Goal: Task Accomplishment & Management: Use online tool/utility

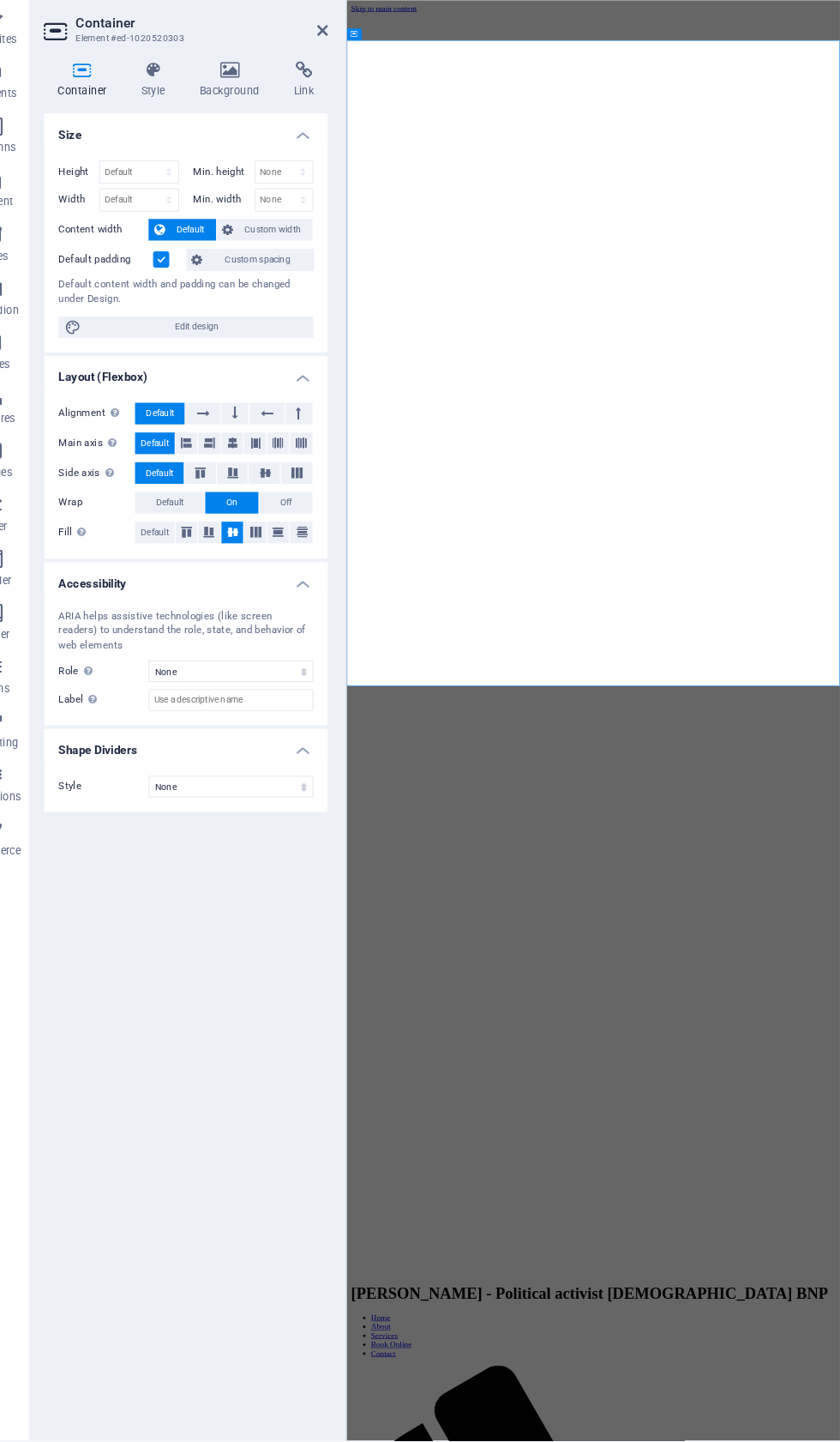
click at [307, 101] on h4 "Link" at bounding box center [330, 119] width 45 height 36
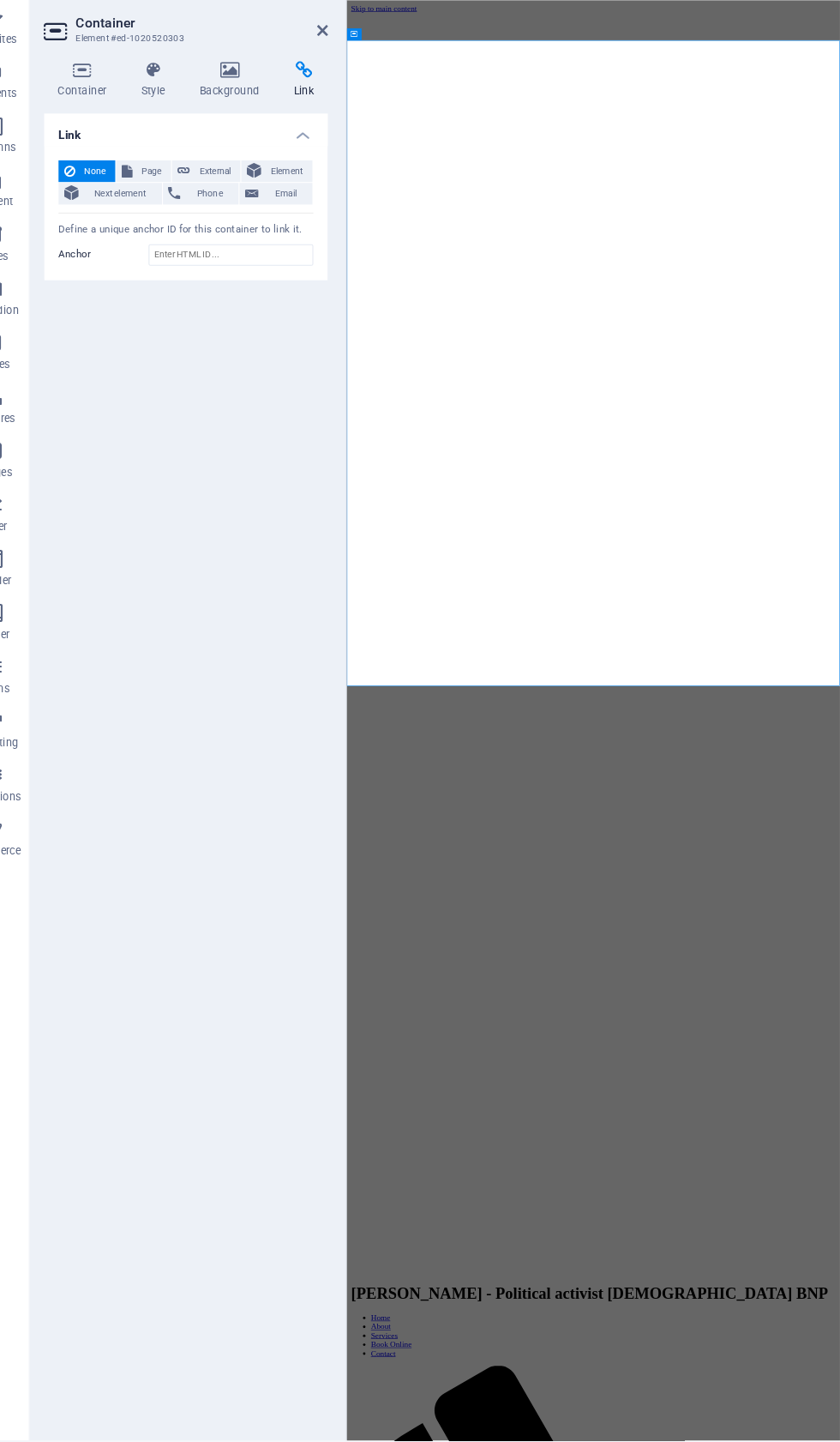
click at [294, 196] on span "Element" at bounding box center [313, 206] width 38 height 21
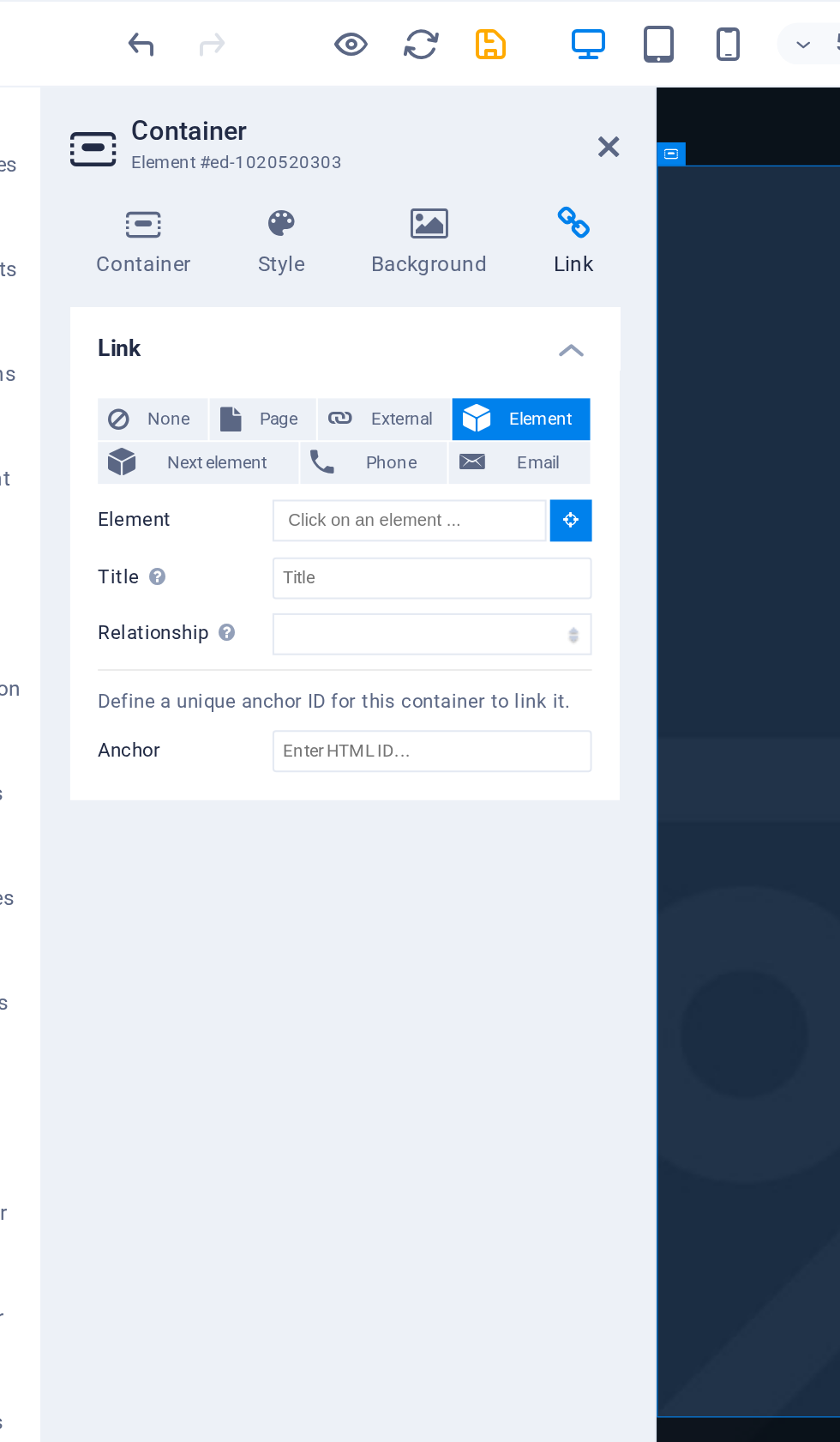
click at [221, 102] on icon at bounding box center [259, 109] width 83 height 17
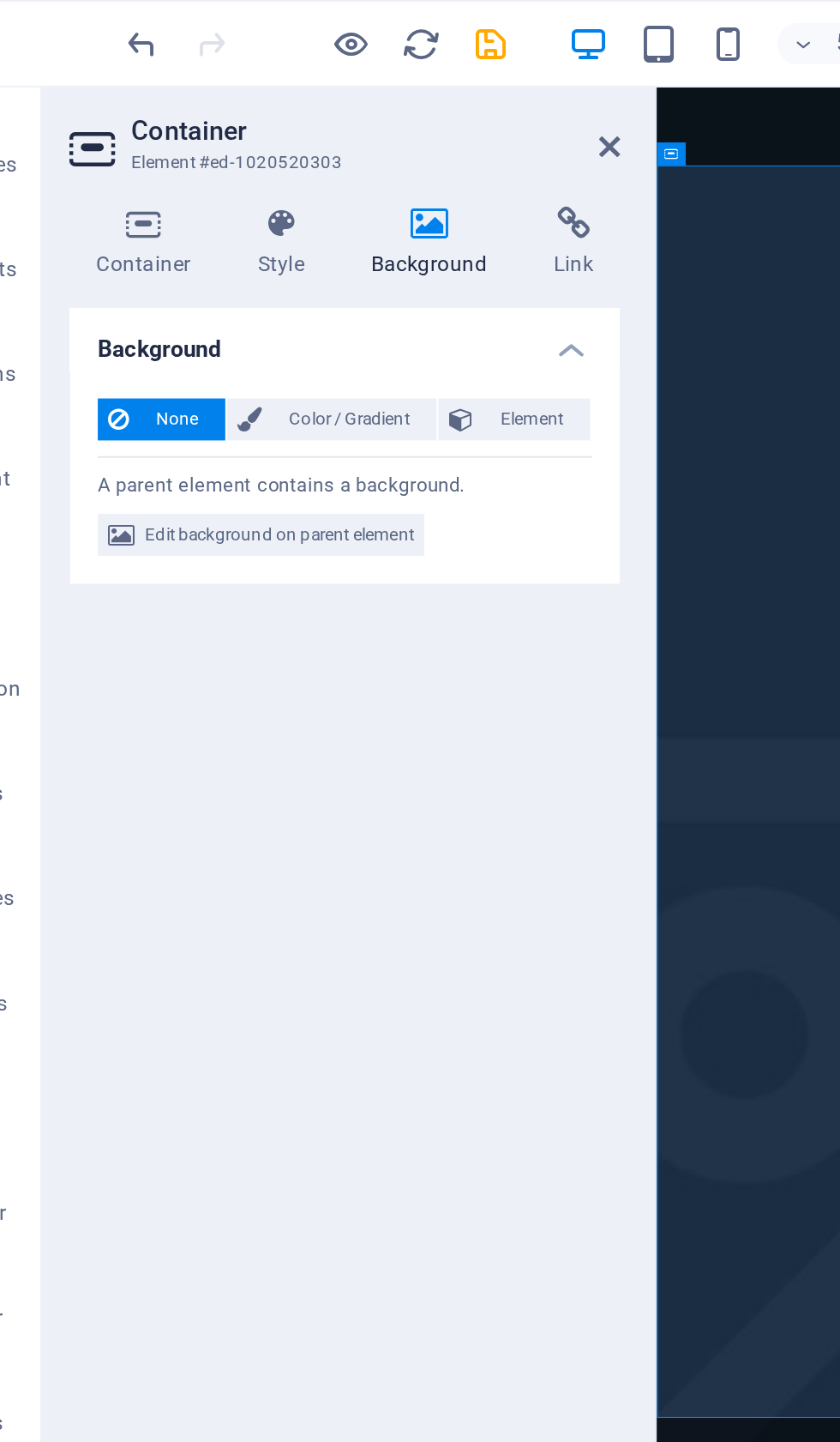
click at [156, 262] on span "Edit background on parent element" at bounding box center [185, 262] width 132 height 21
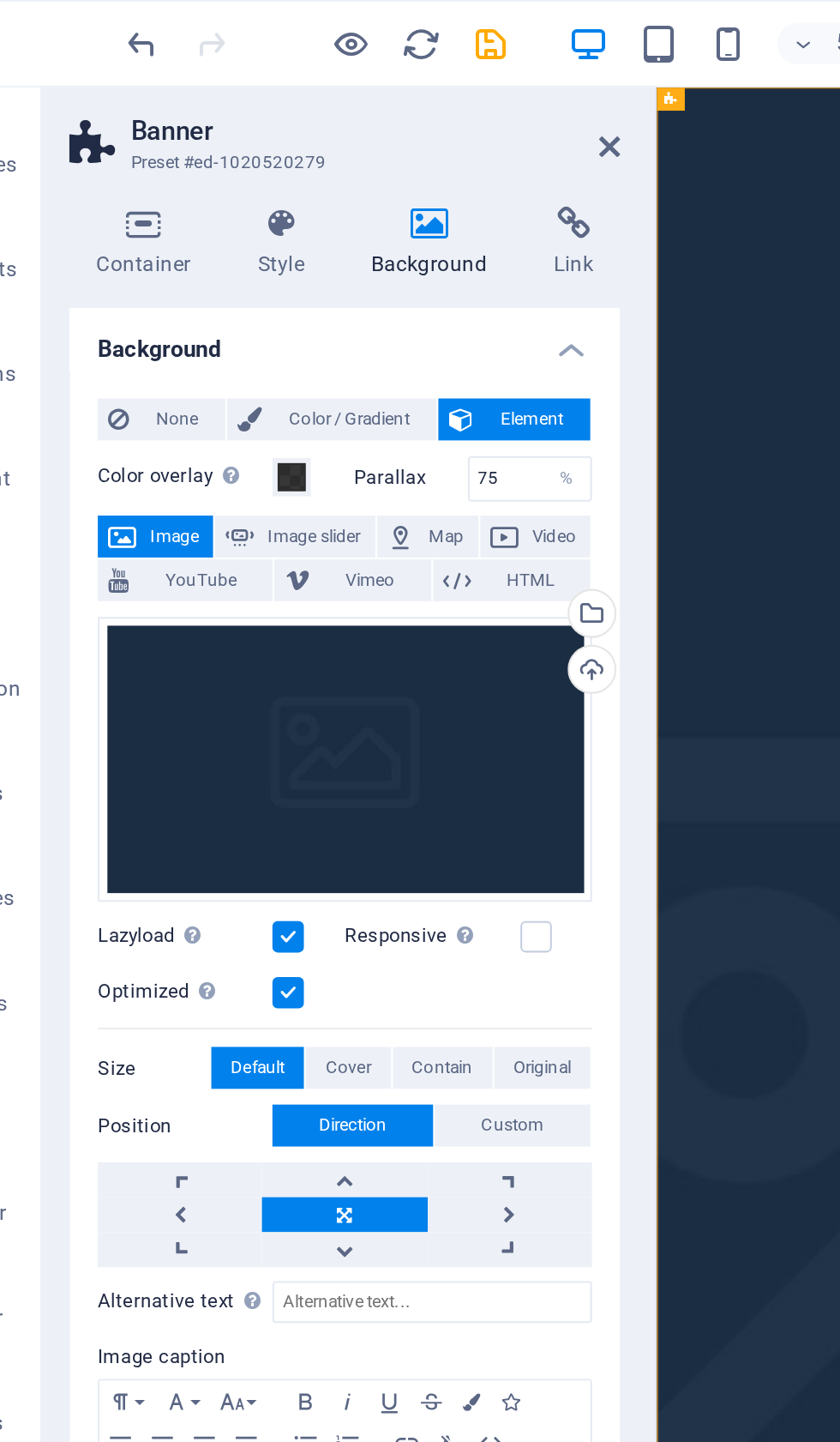
click at [108, 15] on icon "undo" at bounding box center [118, 22] width 20 height 20
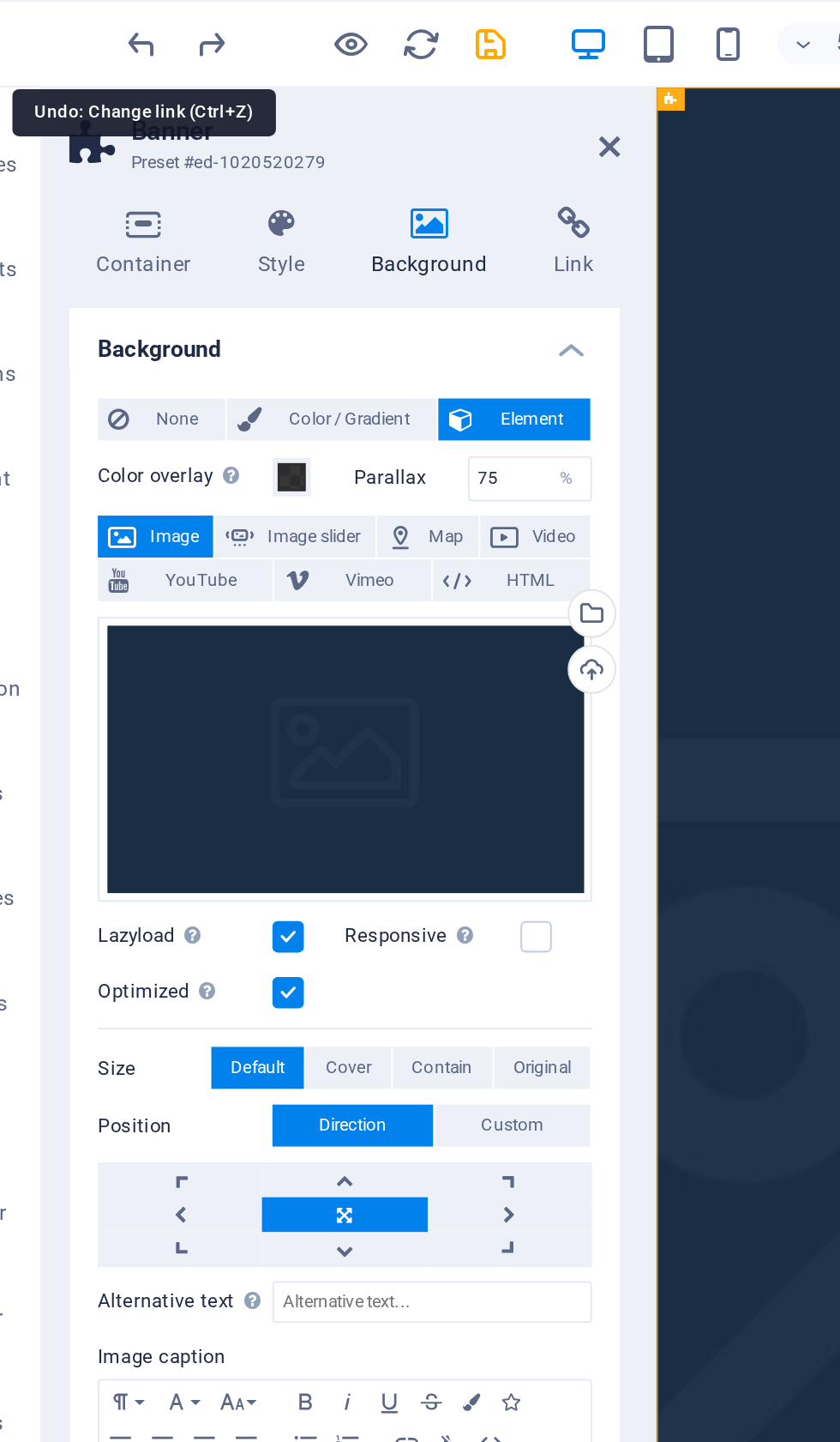
click at [108, 14] on icon "undo" at bounding box center [118, 22] width 20 height 20
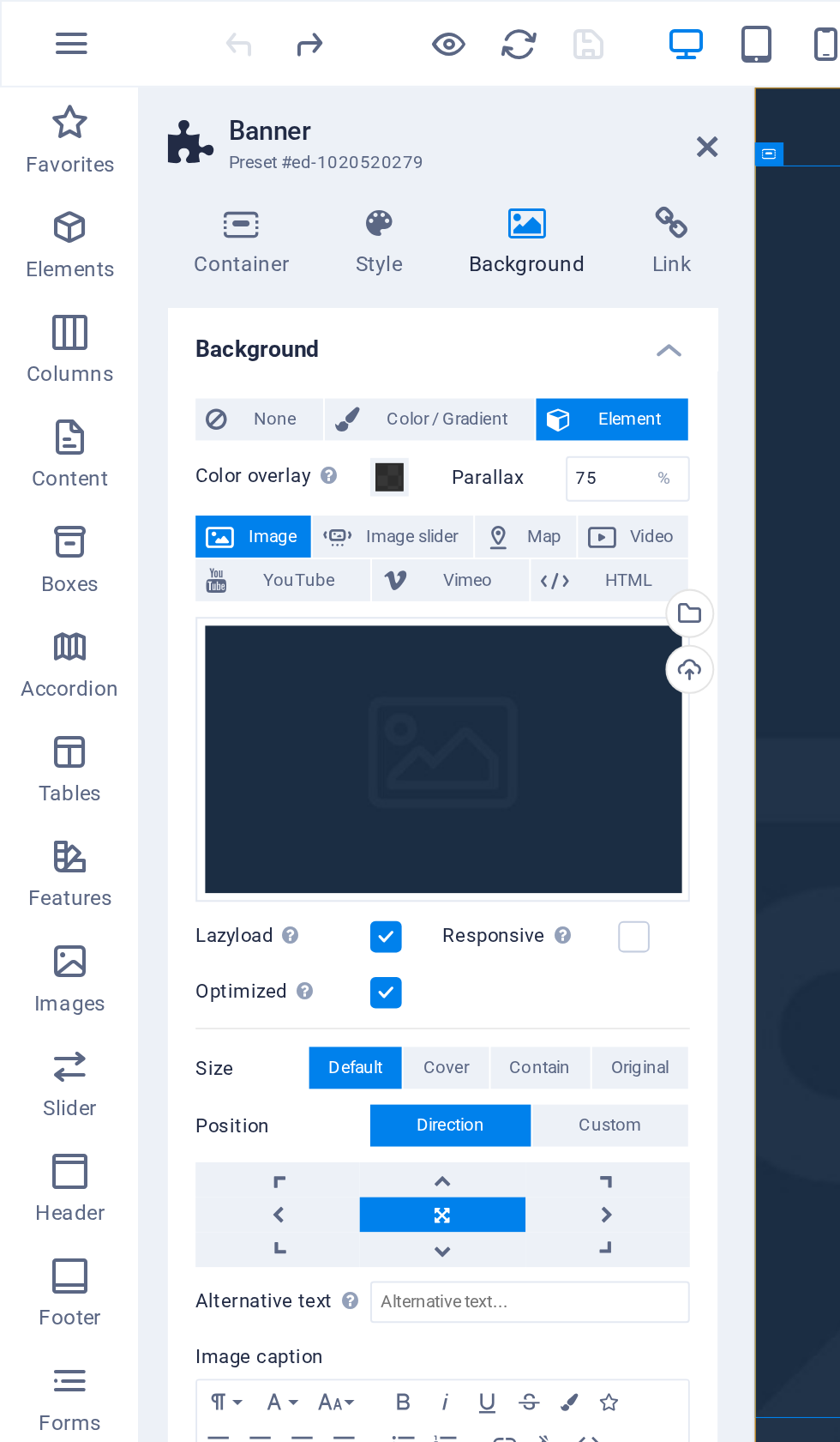
click at [344, 324] on div "Upload" at bounding box center [337, 330] width 26 height 26
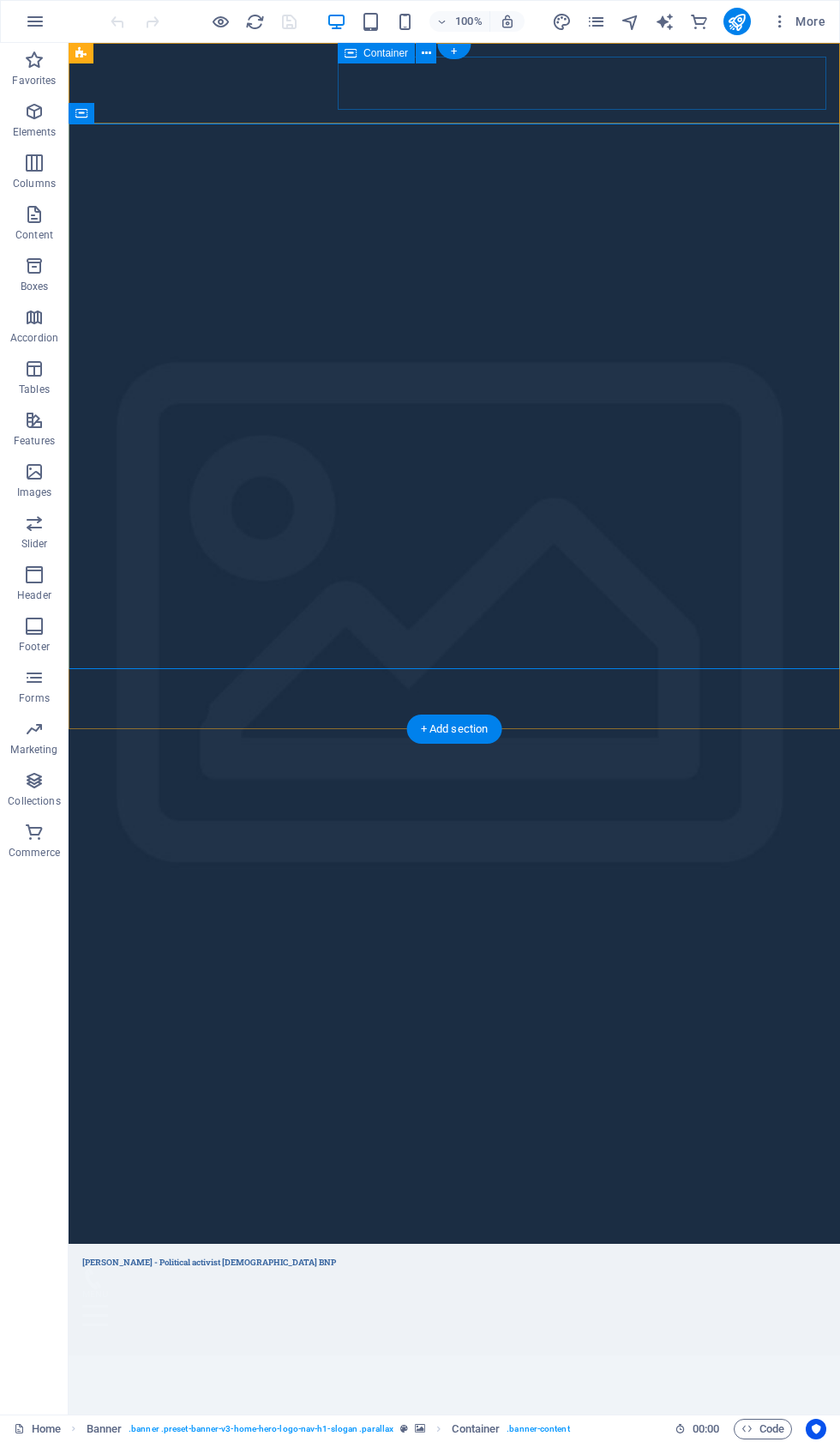
click at [650, 1268] on div at bounding box center [455, 1305] width 744 height 75
click at [429, 1355] on div "[PERSON_NAME] – BNP Political Activist [PERSON_NAME]" at bounding box center [455, 1461] width 772 height 212
click at [194, 54] on button at bounding box center [185, 53] width 21 height 21
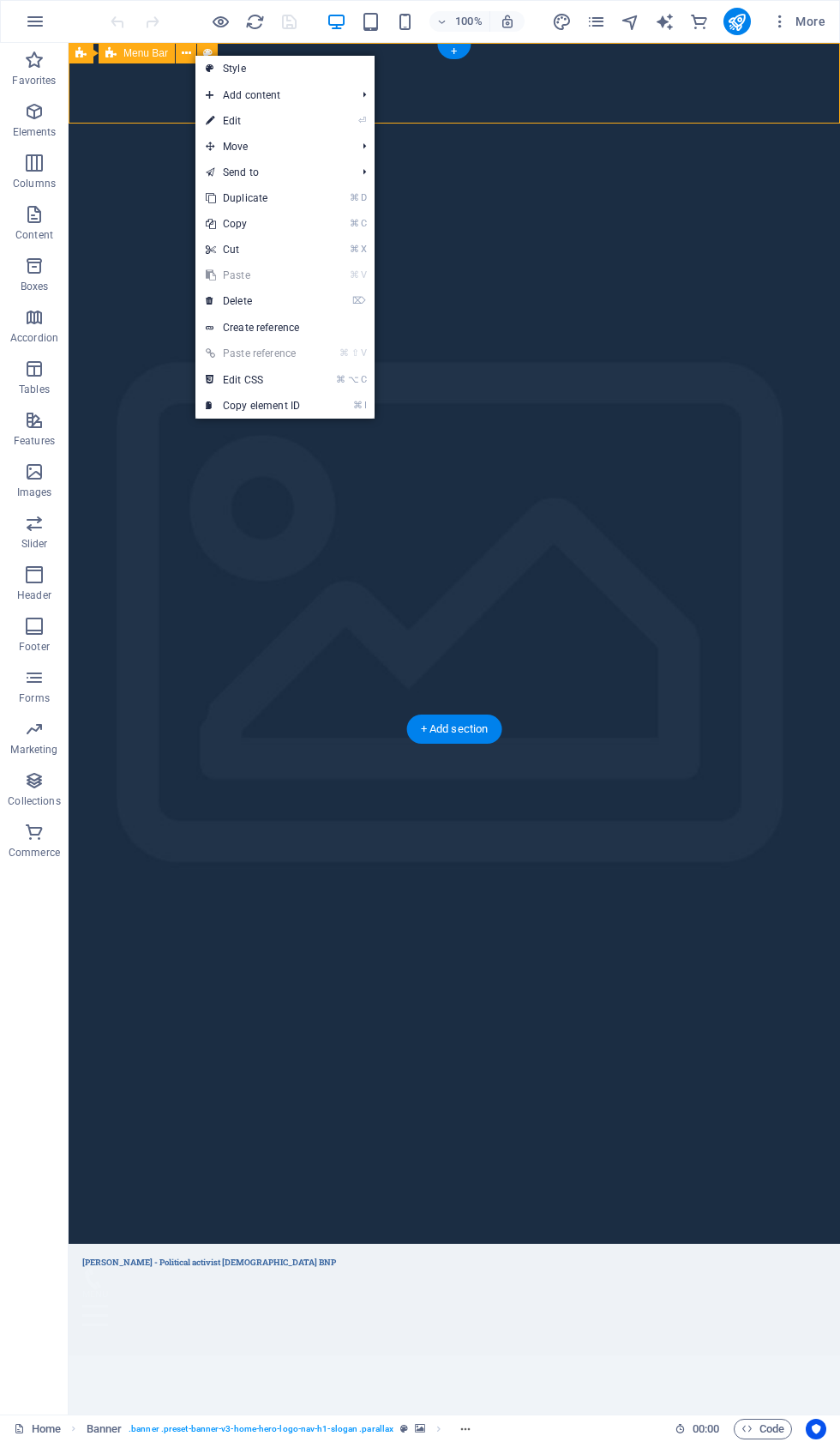
click at [294, 122] on link "⏎ Edit" at bounding box center [253, 121] width 115 height 26
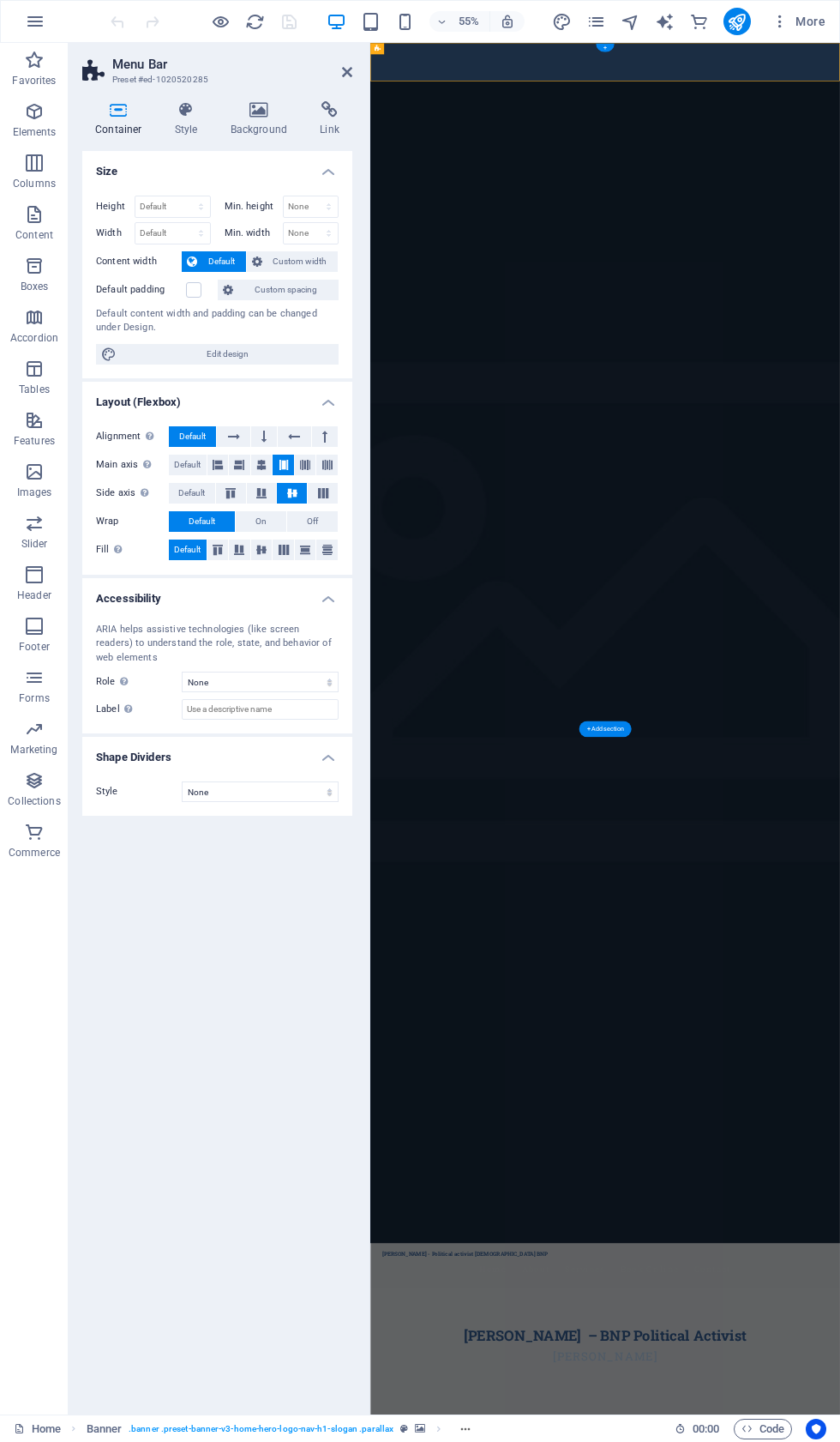
click at [273, 117] on icon at bounding box center [259, 109] width 83 height 17
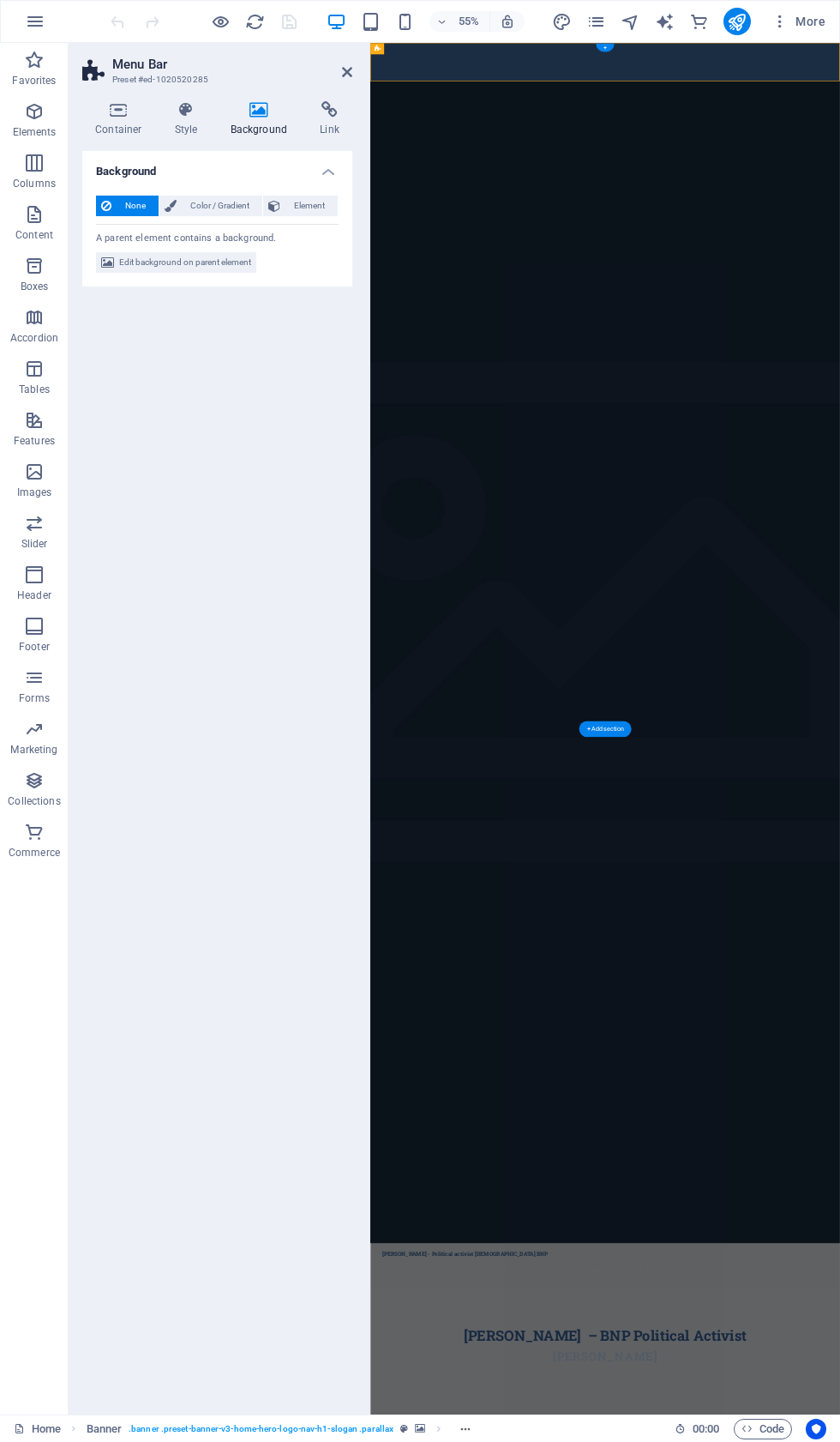
click at [206, 260] on span "Edit background on parent element" at bounding box center [185, 262] width 132 height 21
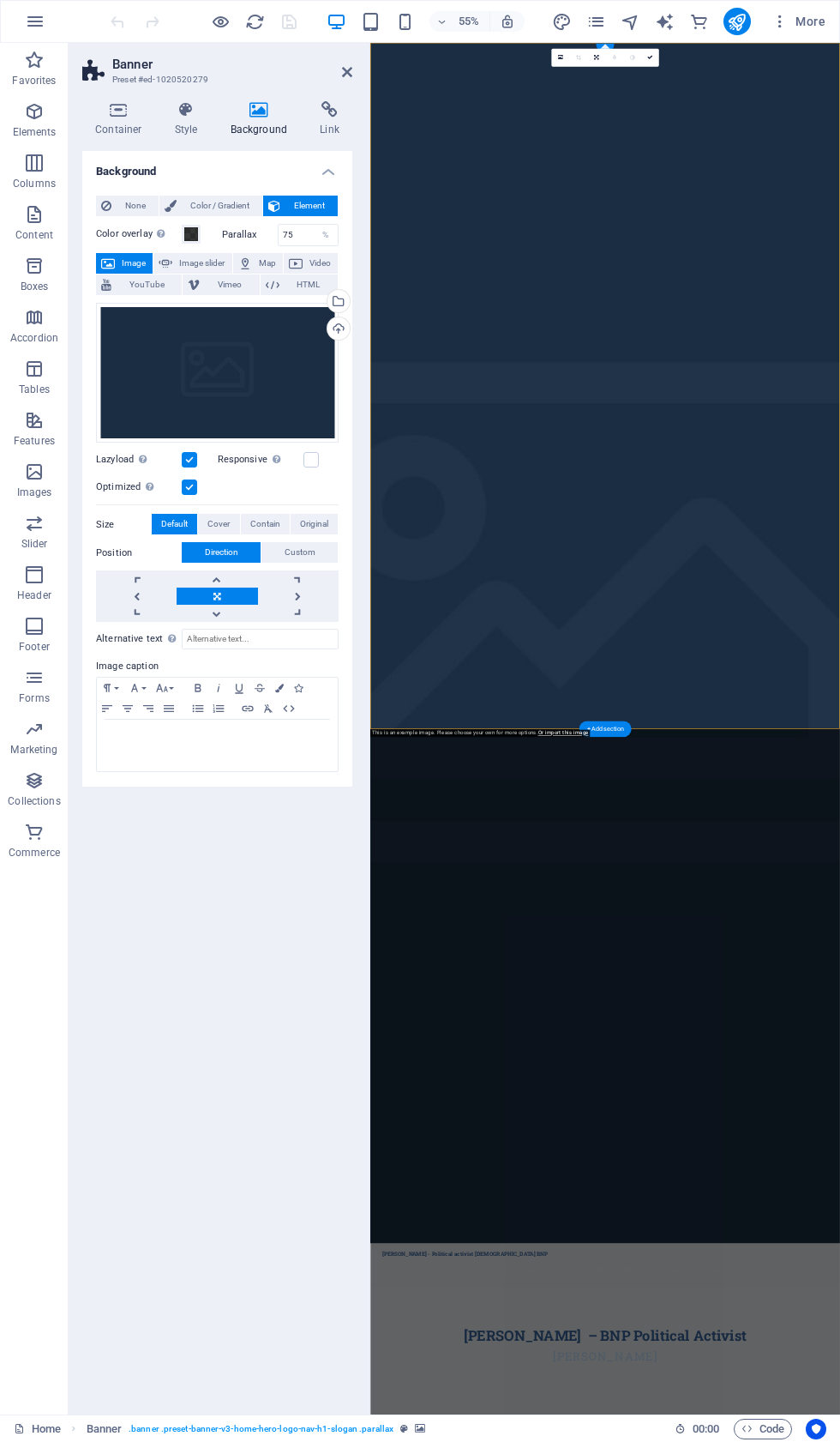
click at [347, 326] on div "Upload" at bounding box center [337, 330] width 26 height 26
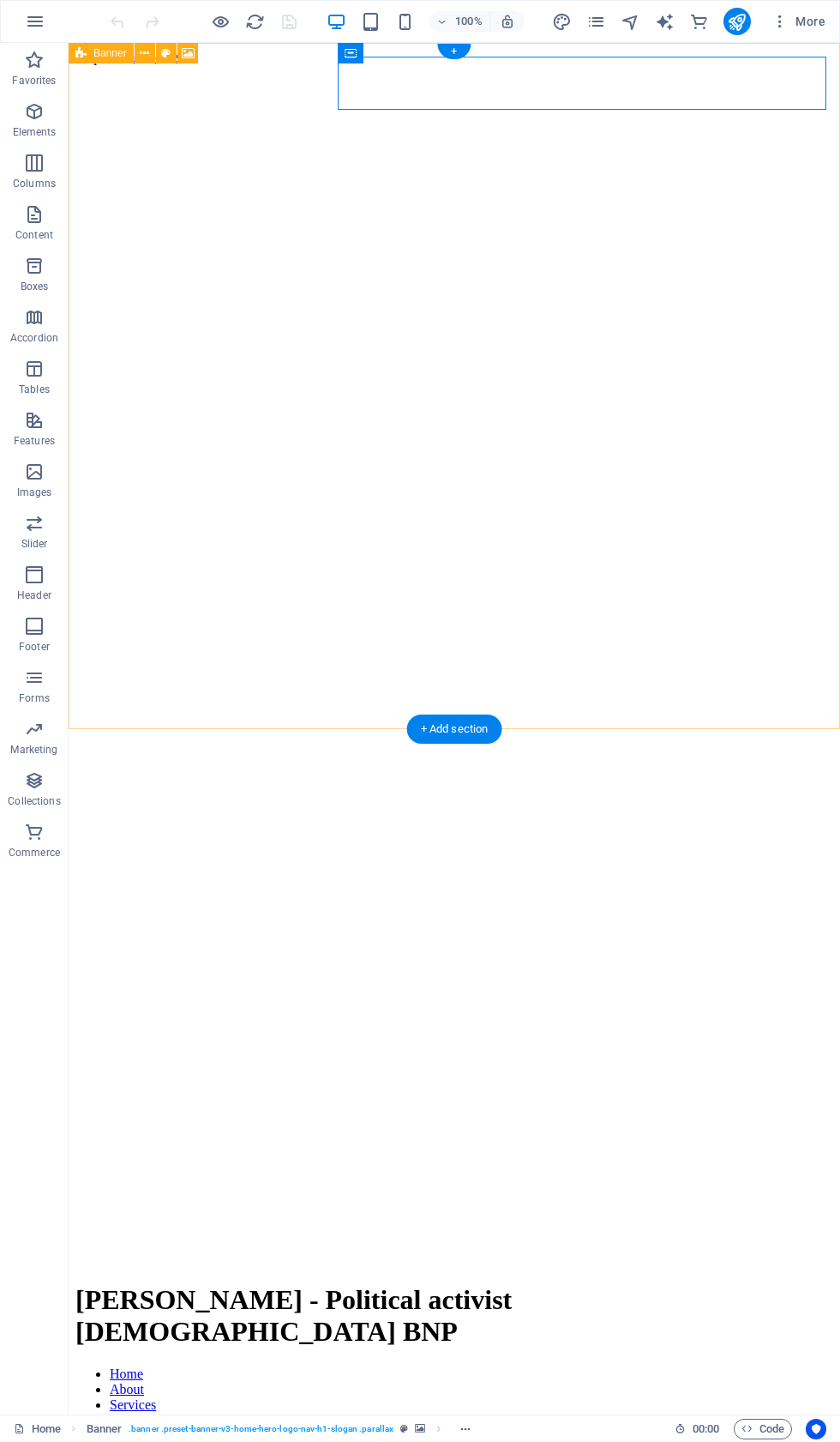
click at [144, 55] on icon at bounding box center [145, 53] width 10 height 18
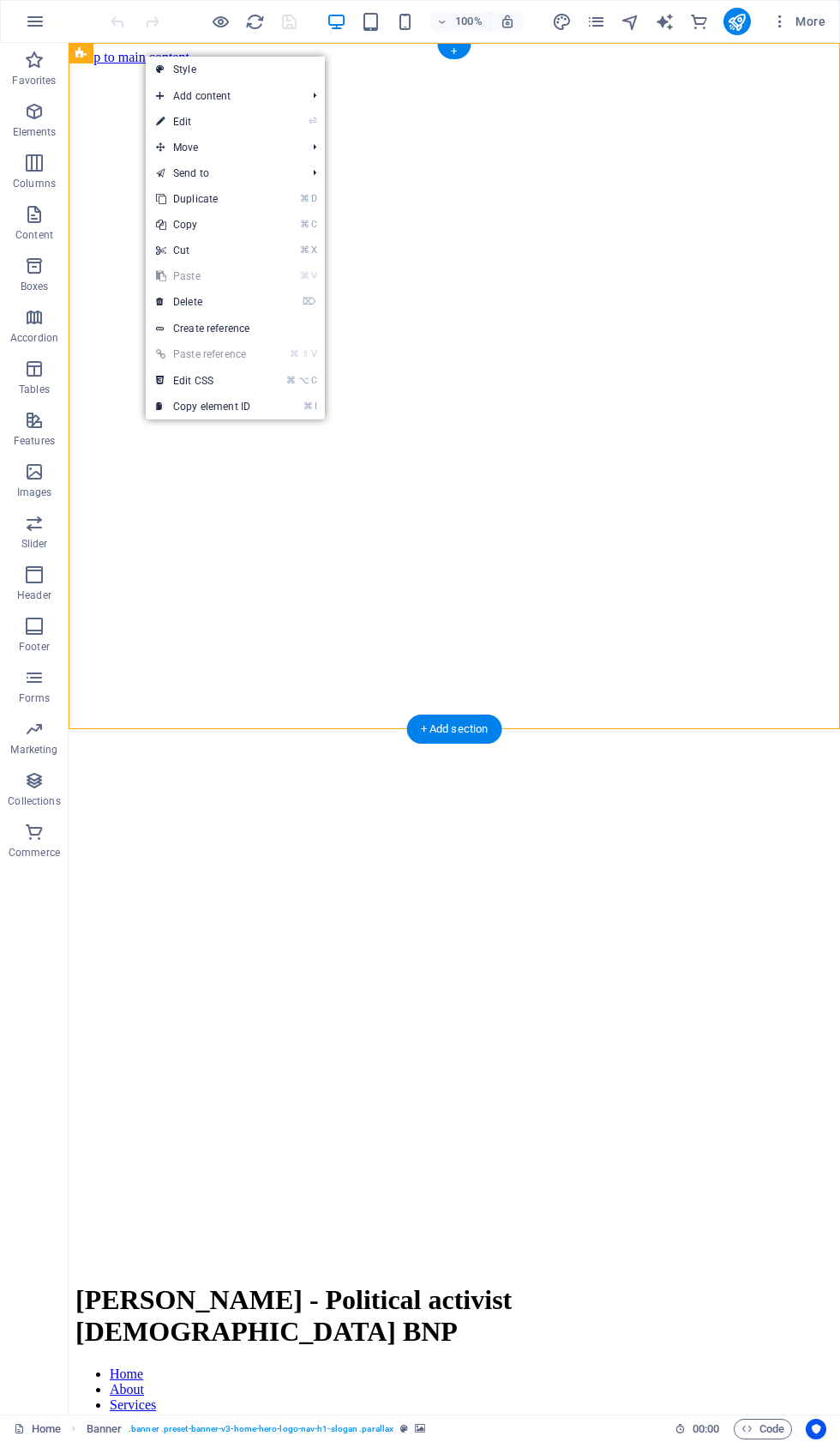
click at [222, 123] on link "⏎ Edit" at bounding box center [203, 122] width 115 height 26
select select "vh"
select select "header"
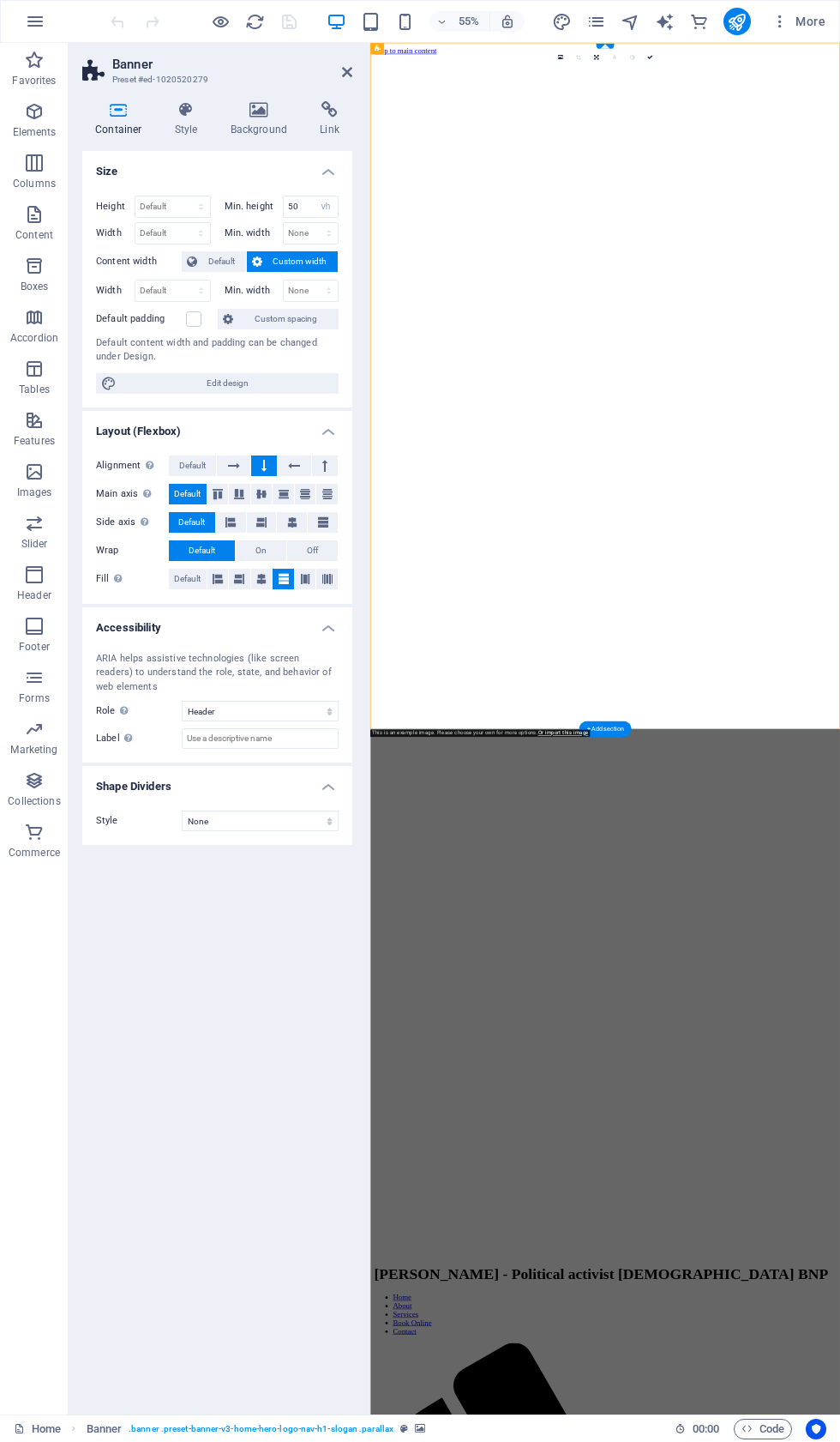
click at [276, 105] on icon at bounding box center [259, 109] width 83 height 17
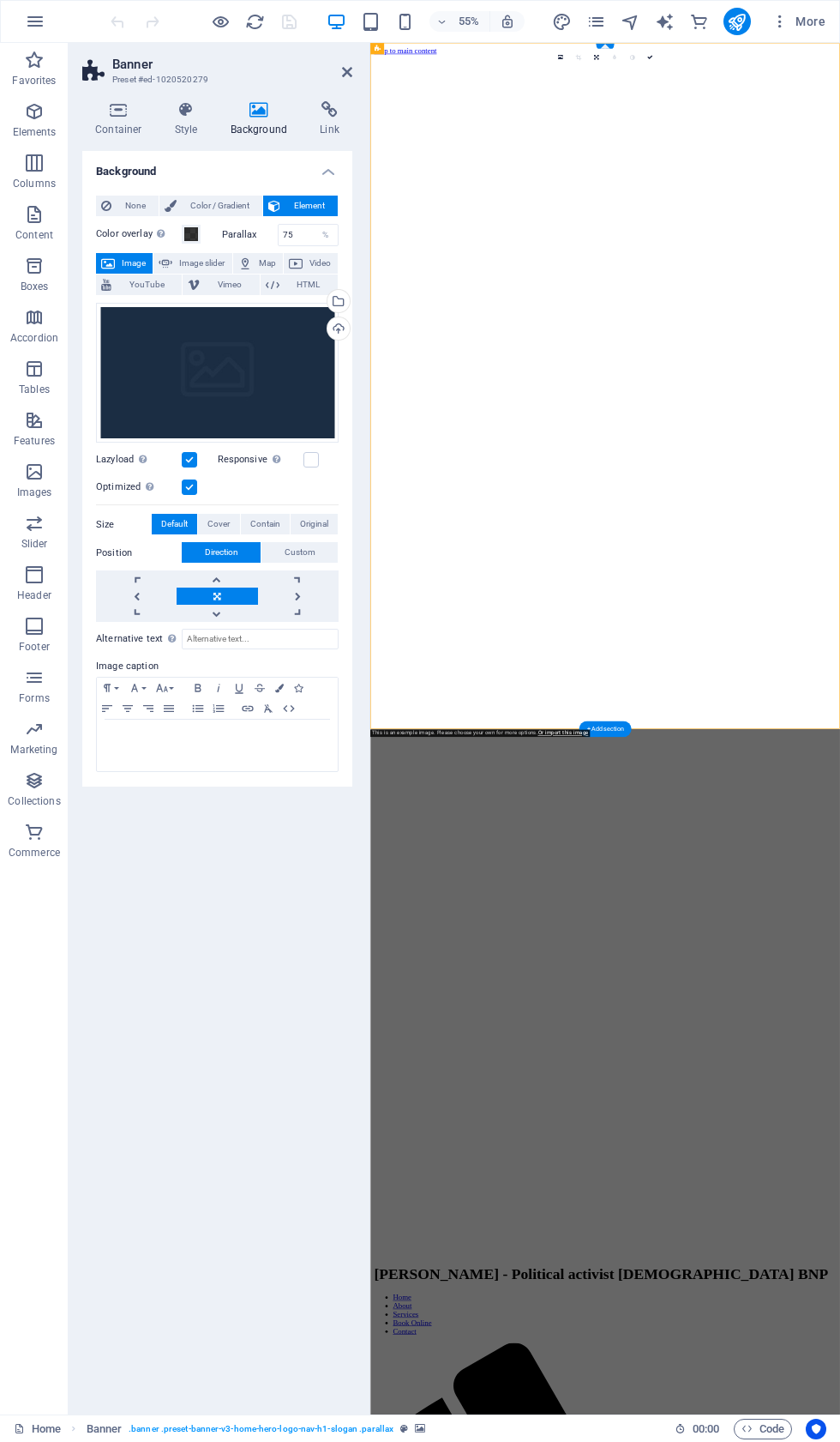
click at [342, 317] on div "Upload" at bounding box center [337, 330] width 26 height 26
click at [348, 325] on div "Upload" at bounding box center [337, 330] width 26 height 26
